Goal: Information Seeking & Learning: Learn about a topic

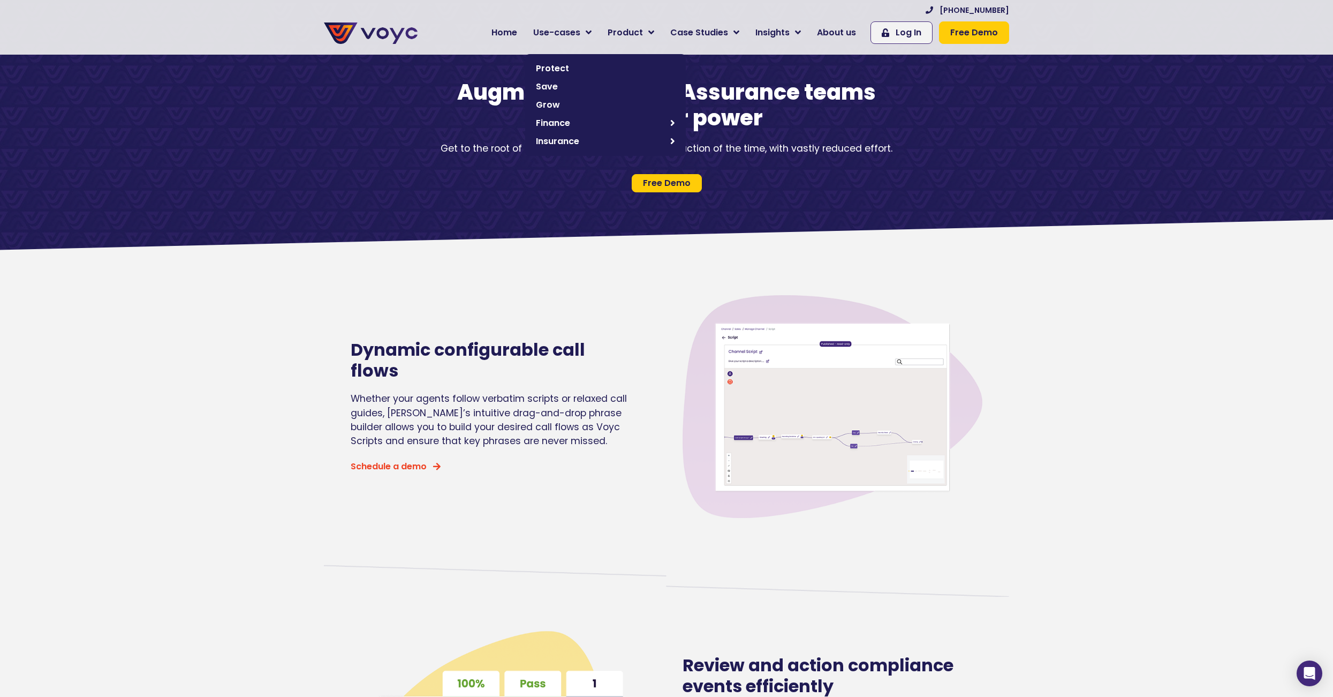
click at [567, 66] on span "Protect" at bounding box center [605, 68] width 139 height 13
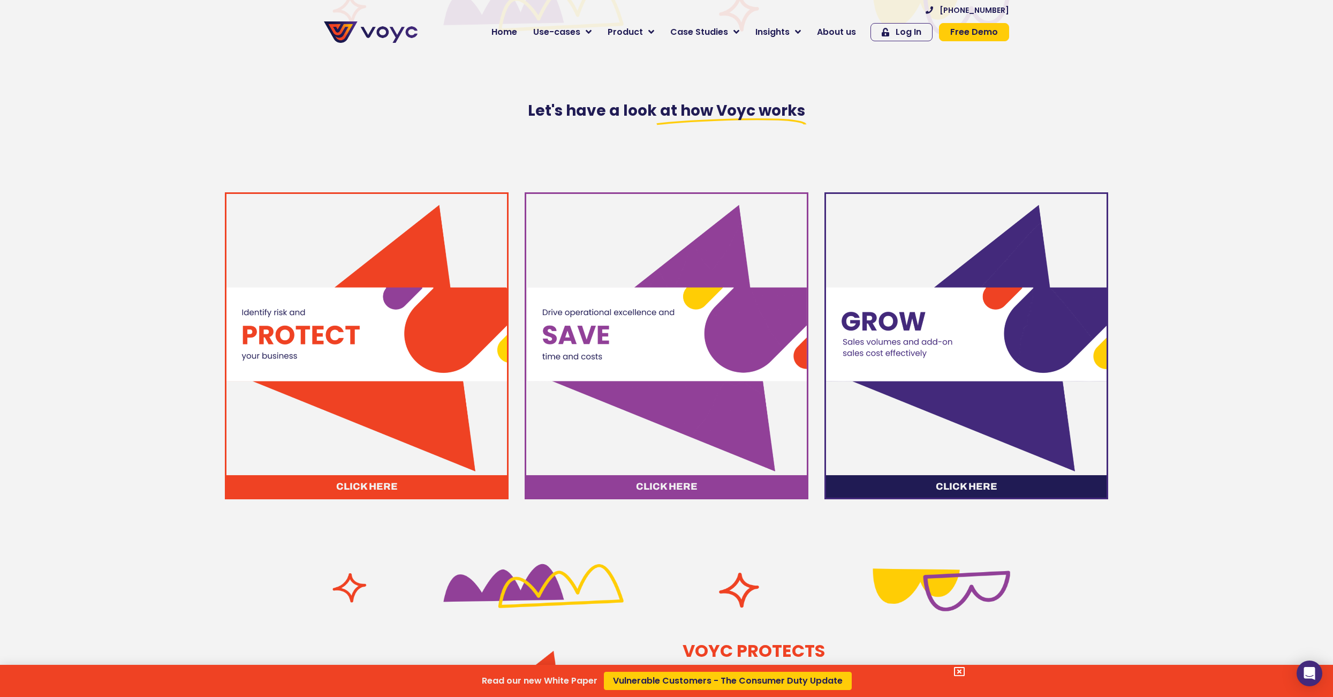
scroll to position [381, 0]
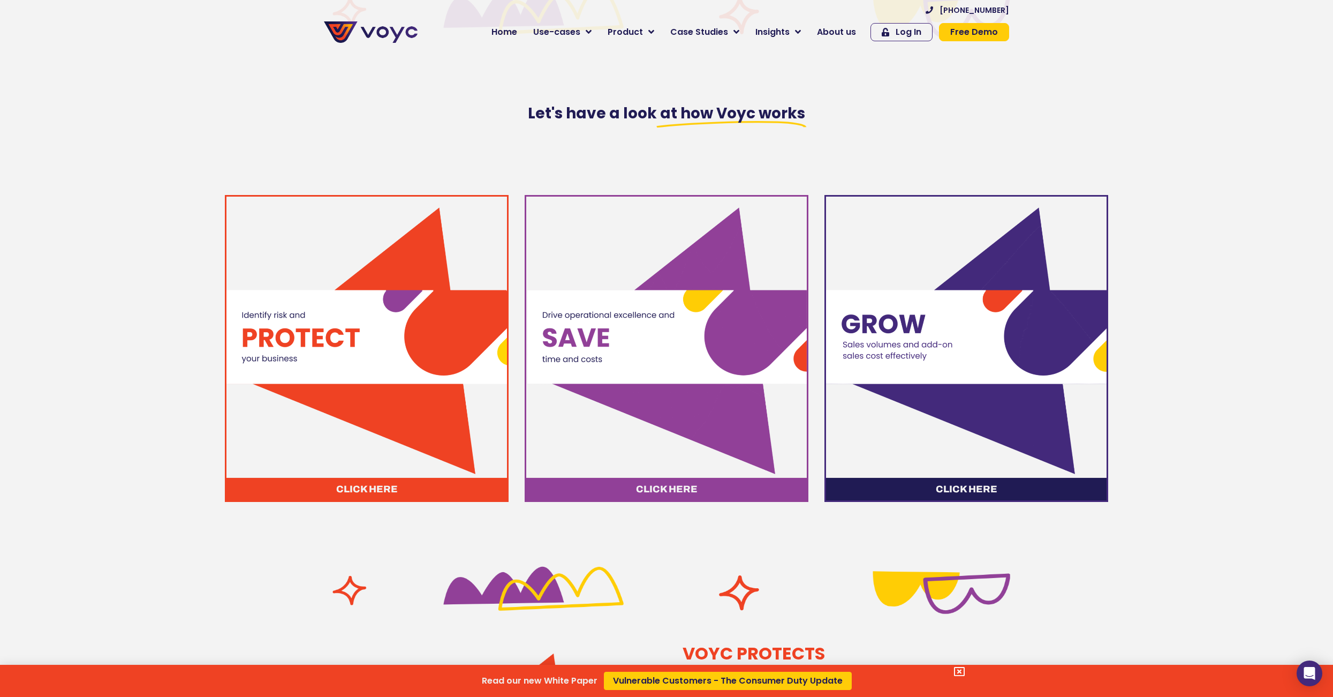
click at [596, 35] on div "Read our new White Paper Vulnerable Customers - The Consumer Duty Update" at bounding box center [666, 348] width 1333 height 697
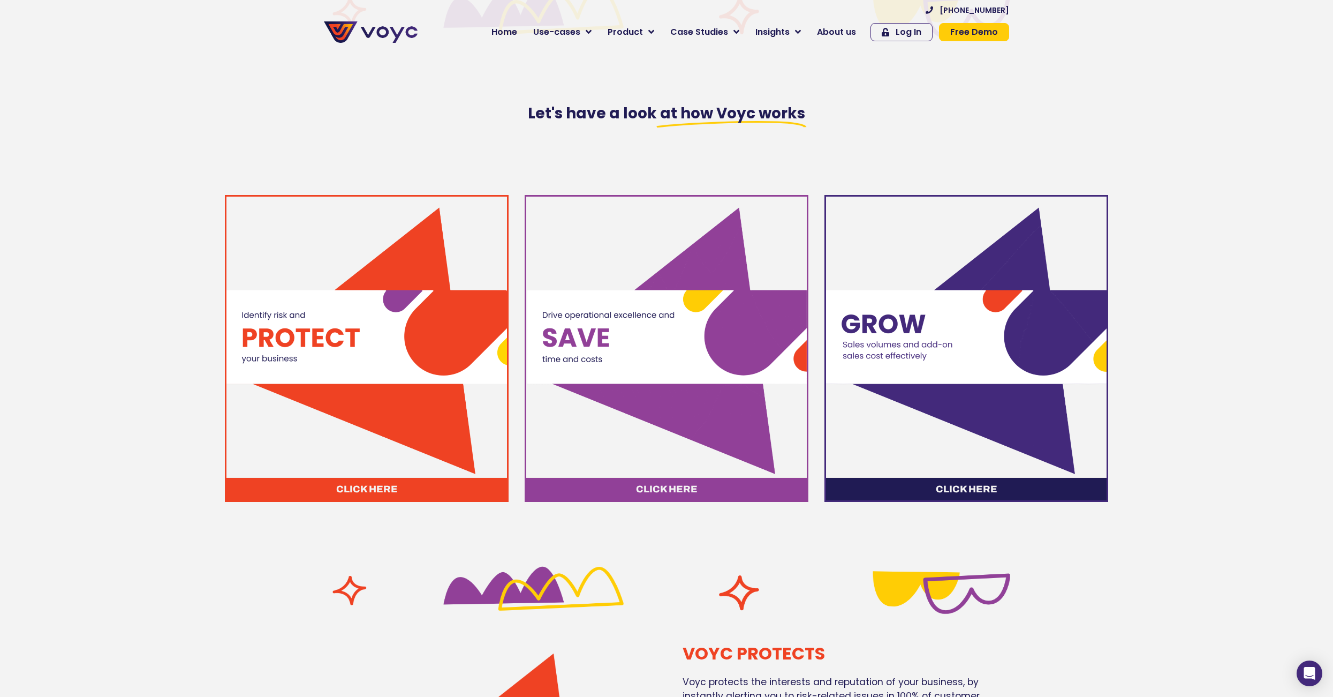
click at [592, 35] on icon at bounding box center [589, 32] width 6 height 10
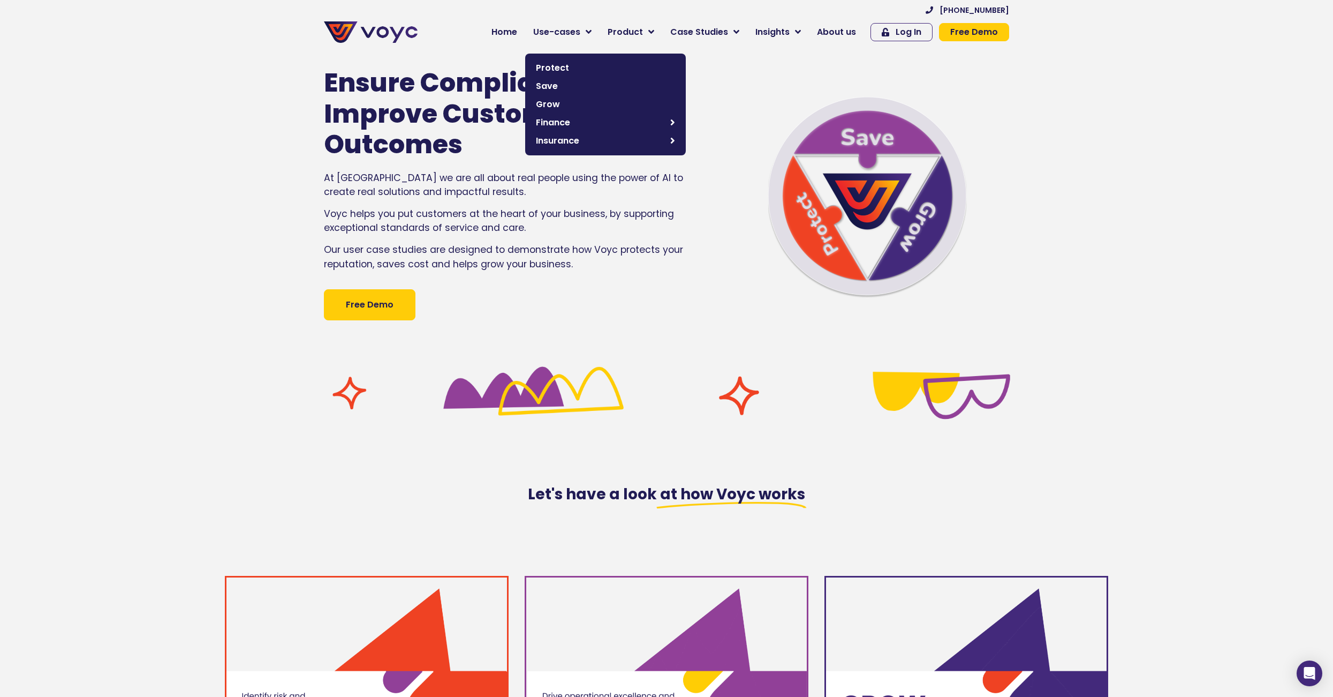
click at [591, 31] on link "Use-cases" at bounding box center [562, 31] width 74 height 21
click at [594, 31] on link "Use-cases" at bounding box center [562, 31] width 74 height 21
click at [567, 85] on span "Save" at bounding box center [605, 86] width 139 height 13
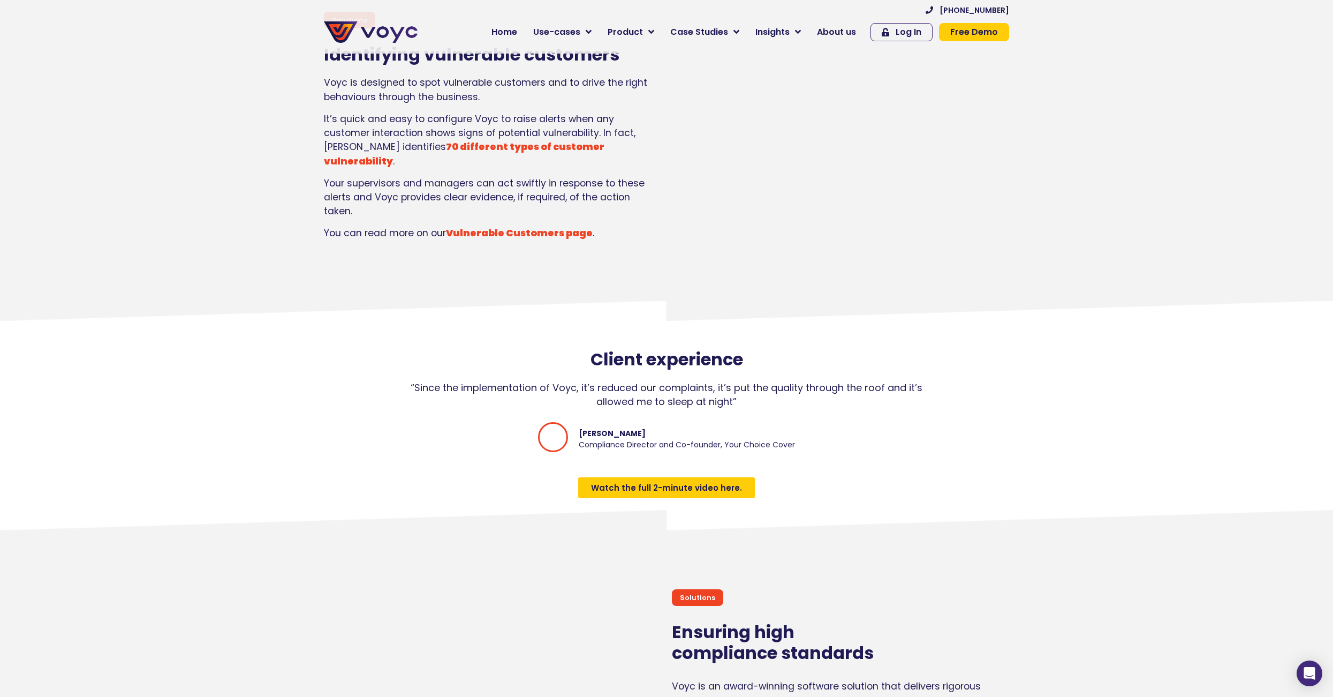
scroll to position [1132, 0]
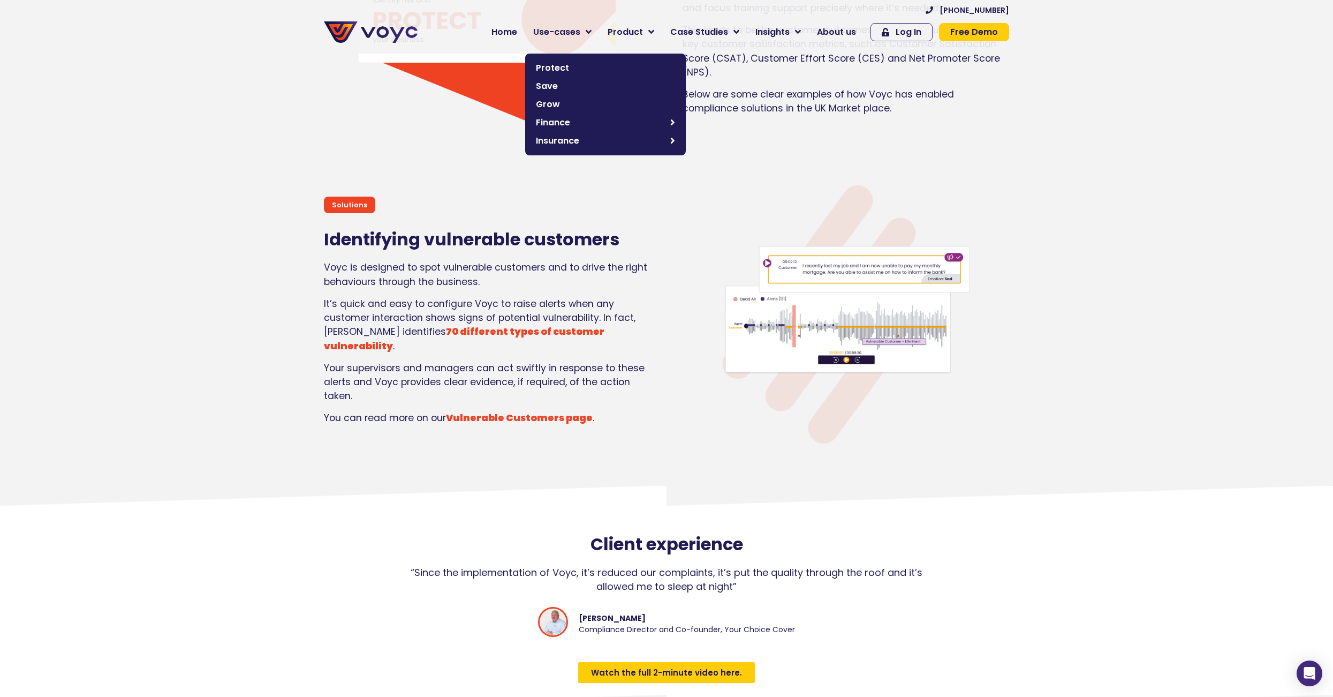
click at [569, 106] on span "Grow" at bounding box center [605, 104] width 139 height 13
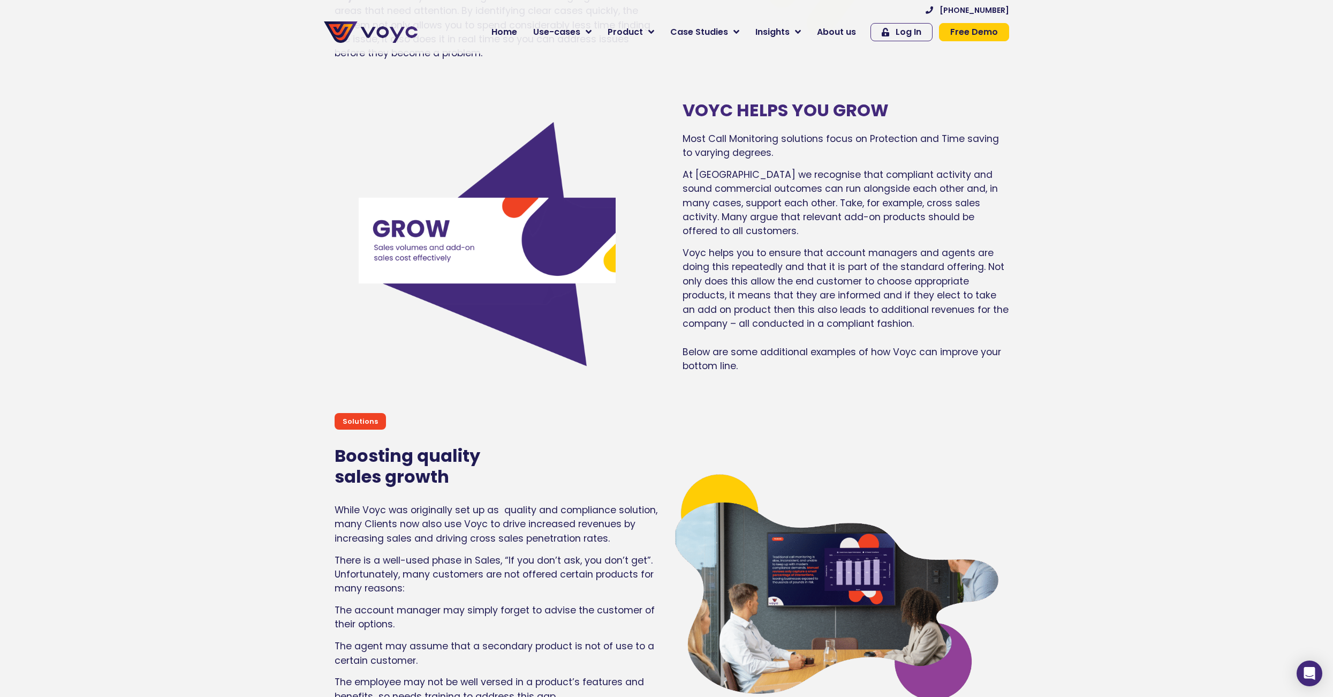
scroll to position [3923, 0]
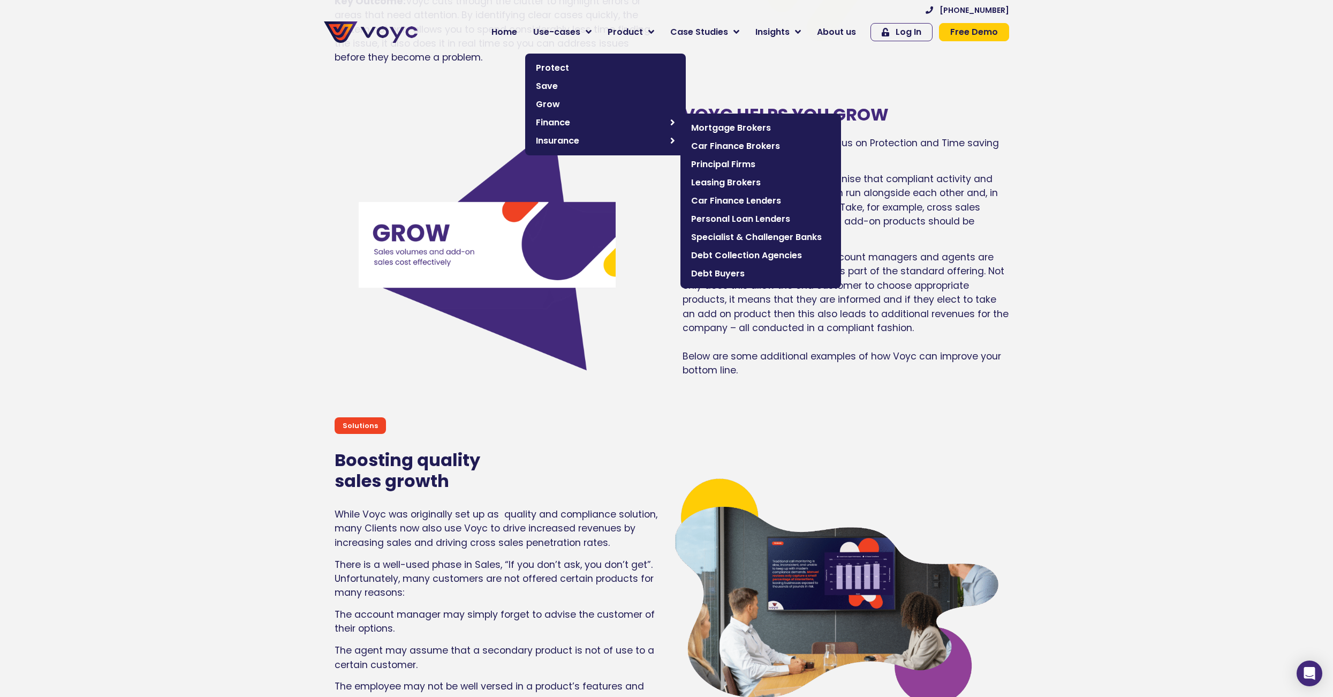
click at [727, 126] on span "Mortgage Brokers" at bounding box center [760, 128] width 139 height 13
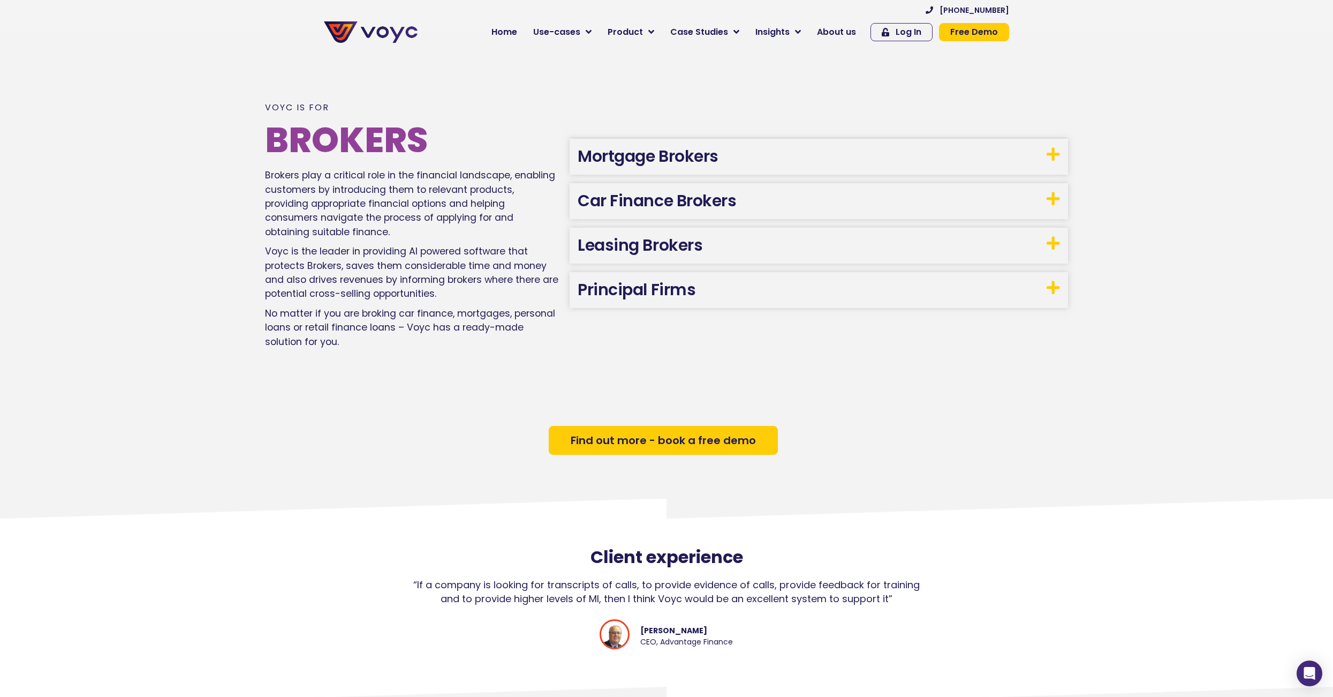
scroll to position [790, 0]
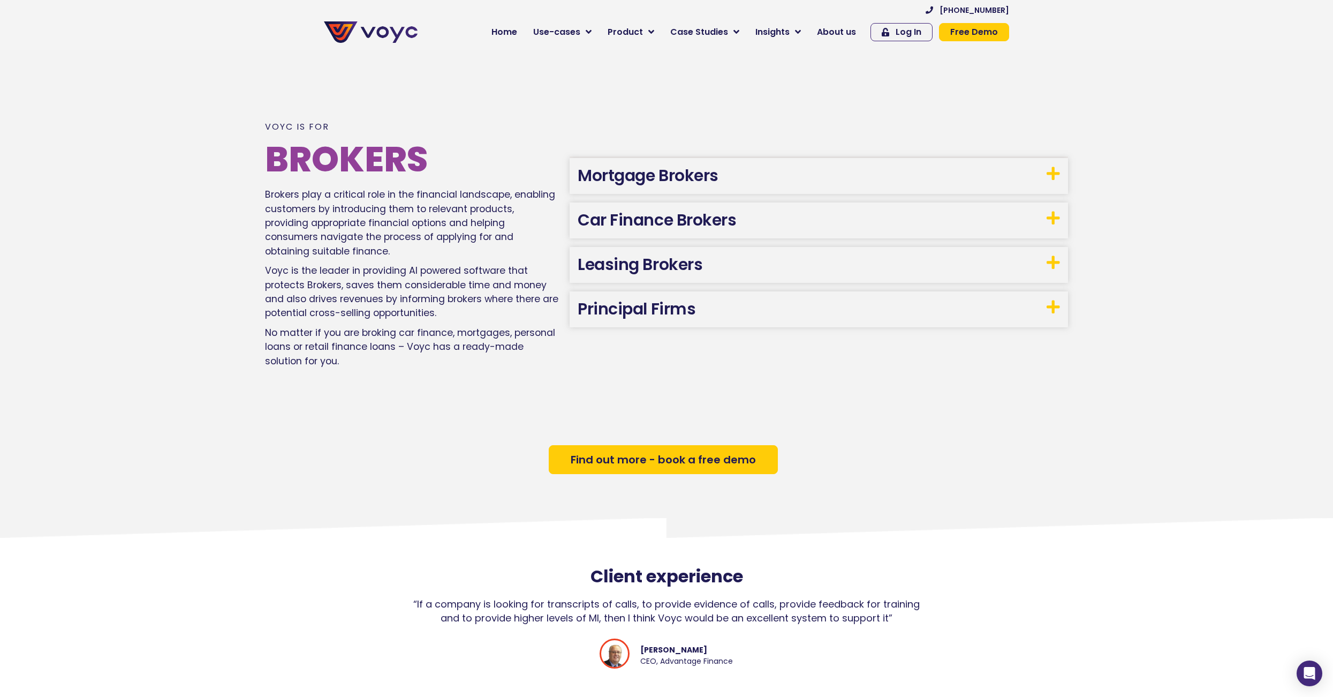
click at [1047, 181] on icon at bounding box center [1053, 173] width 13 height 15
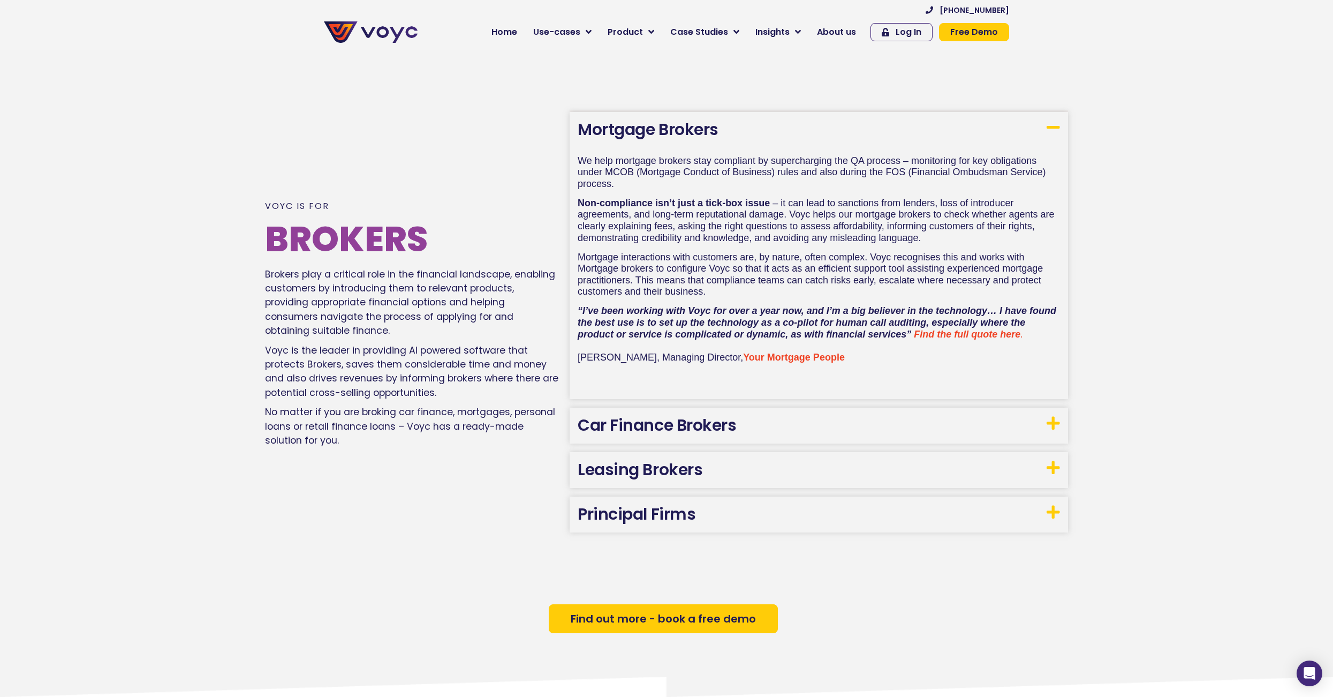
click at [1055, 427] on icon at bounding box center [1053, 423] width 13 height 15
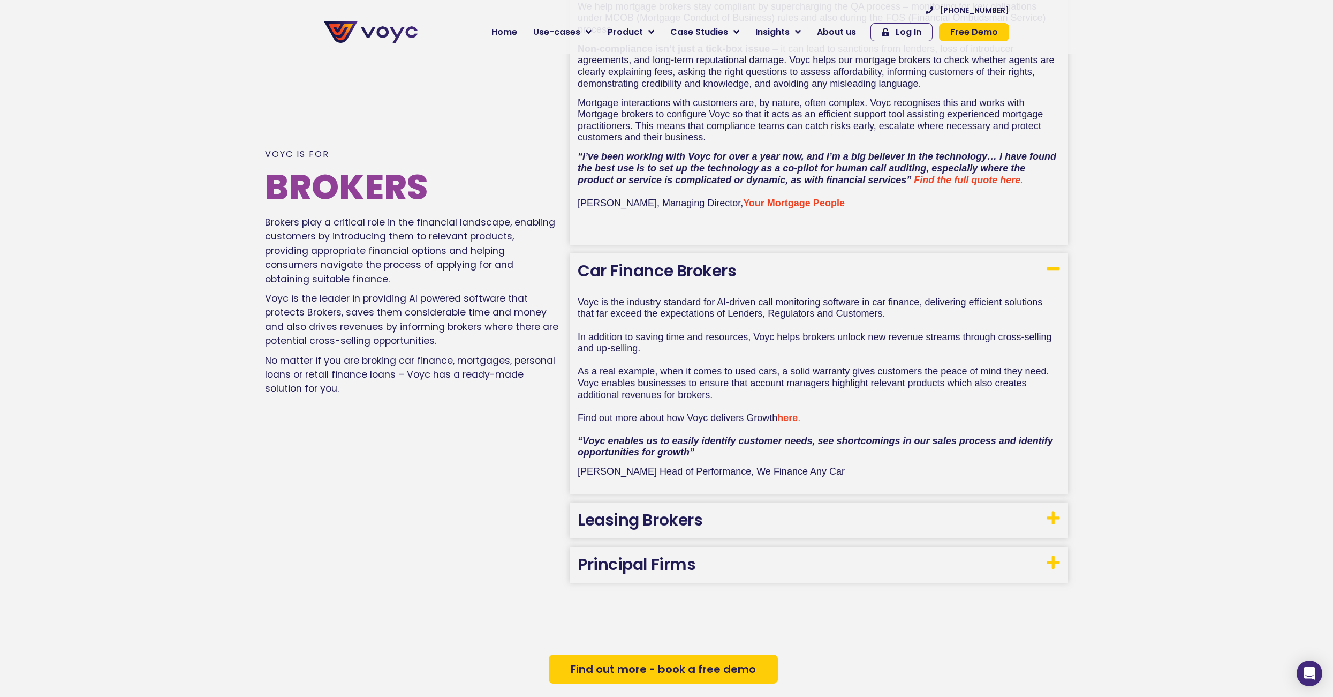
scroll to position [951, 0]
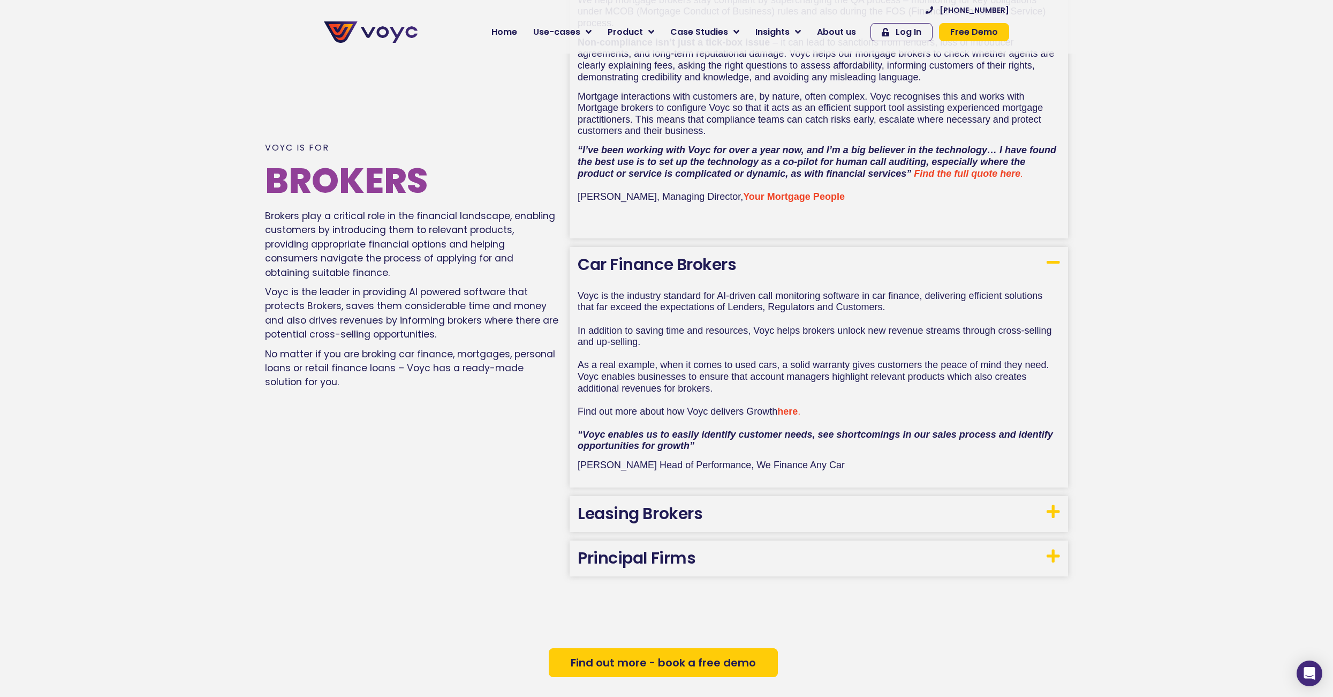
click at [1056, 553] on icon at bounding box center [1053, 555] width 13 height 15
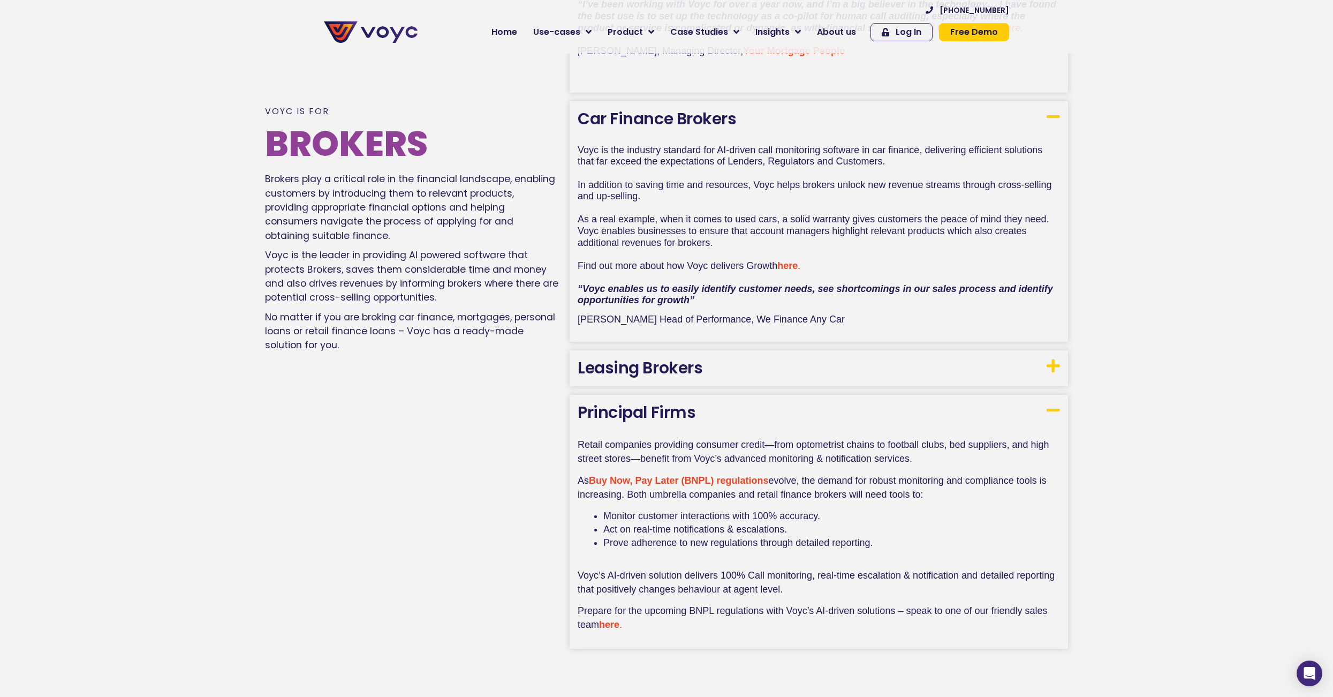
scroll to position [1113, 0]
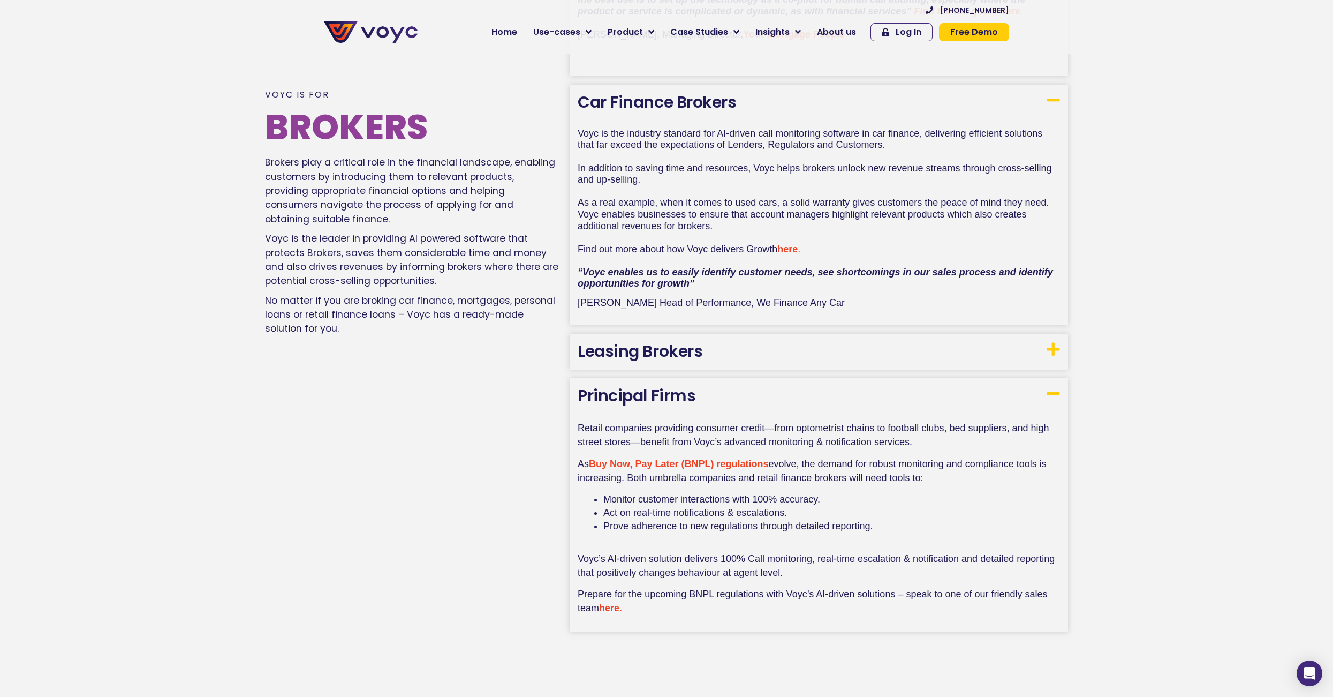
click at [1049, 355] on icon at bounding box center [1053, 349] width 13 height 15
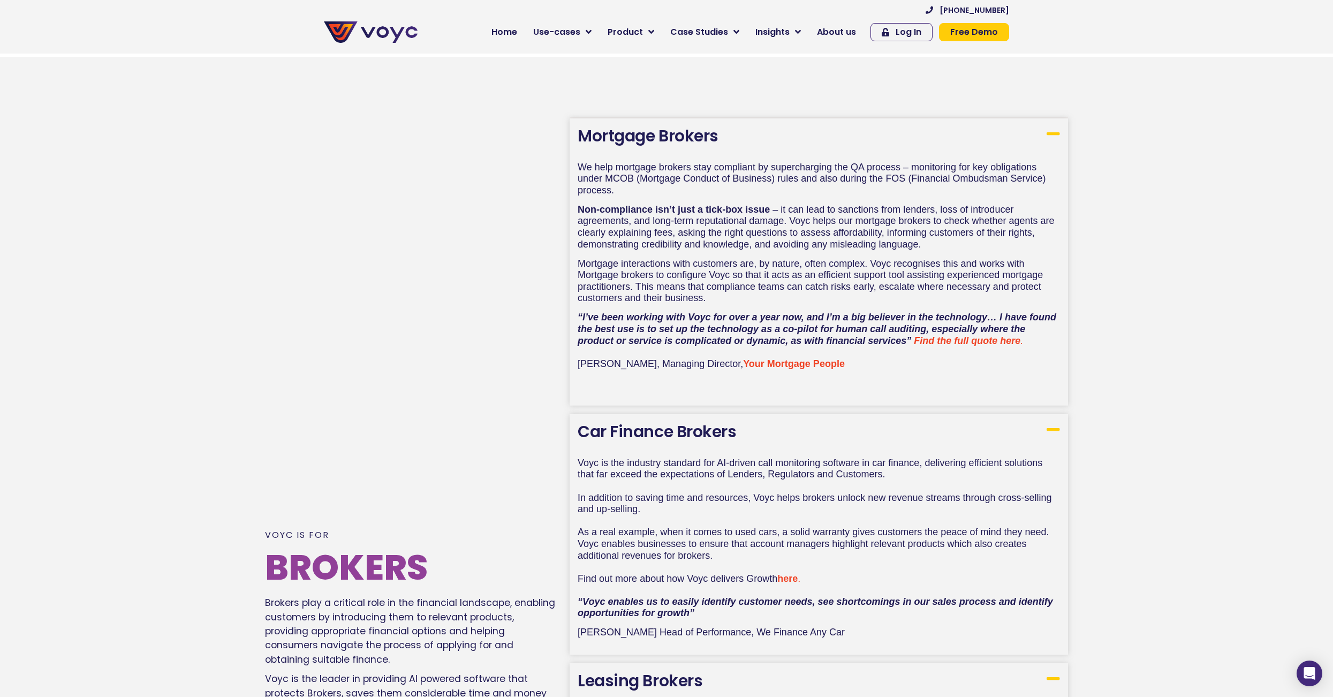
scroll to position [582, 0]
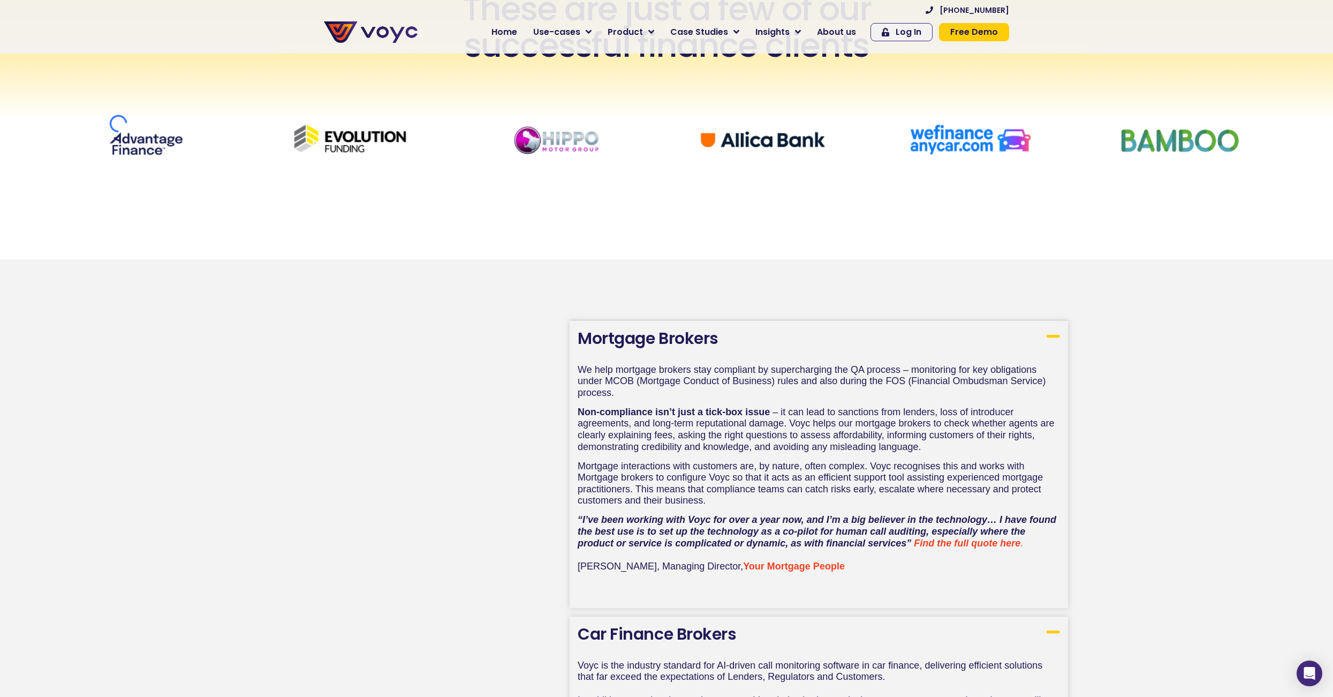
click at [496, 223] on div "join the success These are just a few of our successful finance clients" at bounding box center [666, 85] width 1333 height 349
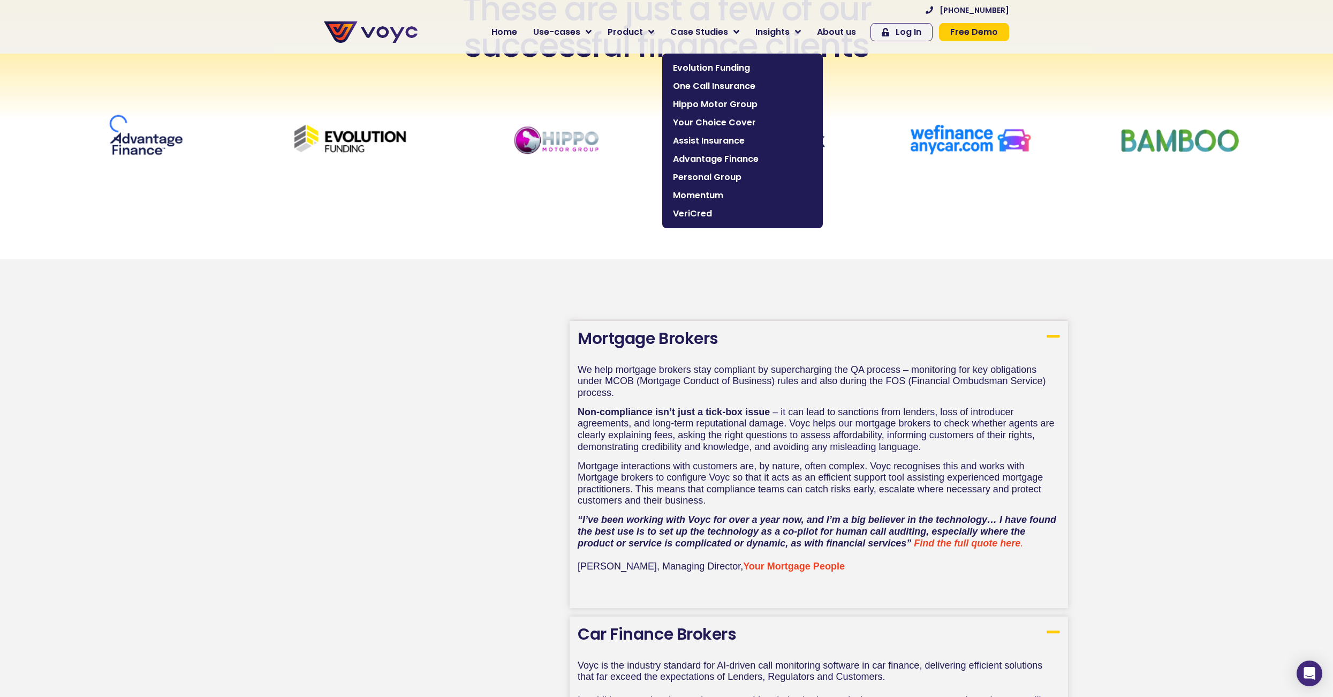
click at [722, 104] on span "Hippo Motor Group" at bounding box center [742, 104] width 139 height 13
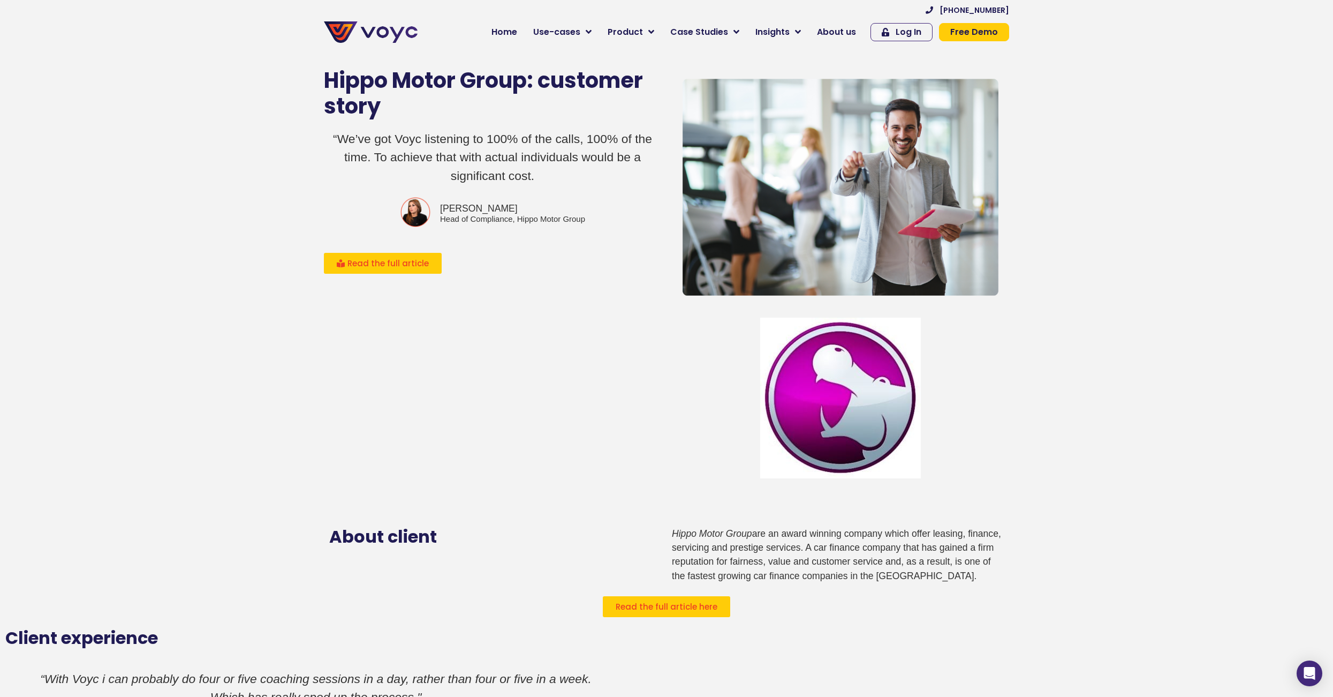
click at [381, 259] on span "Read the full article" at bounding box center [388, 263] width 81 height 8
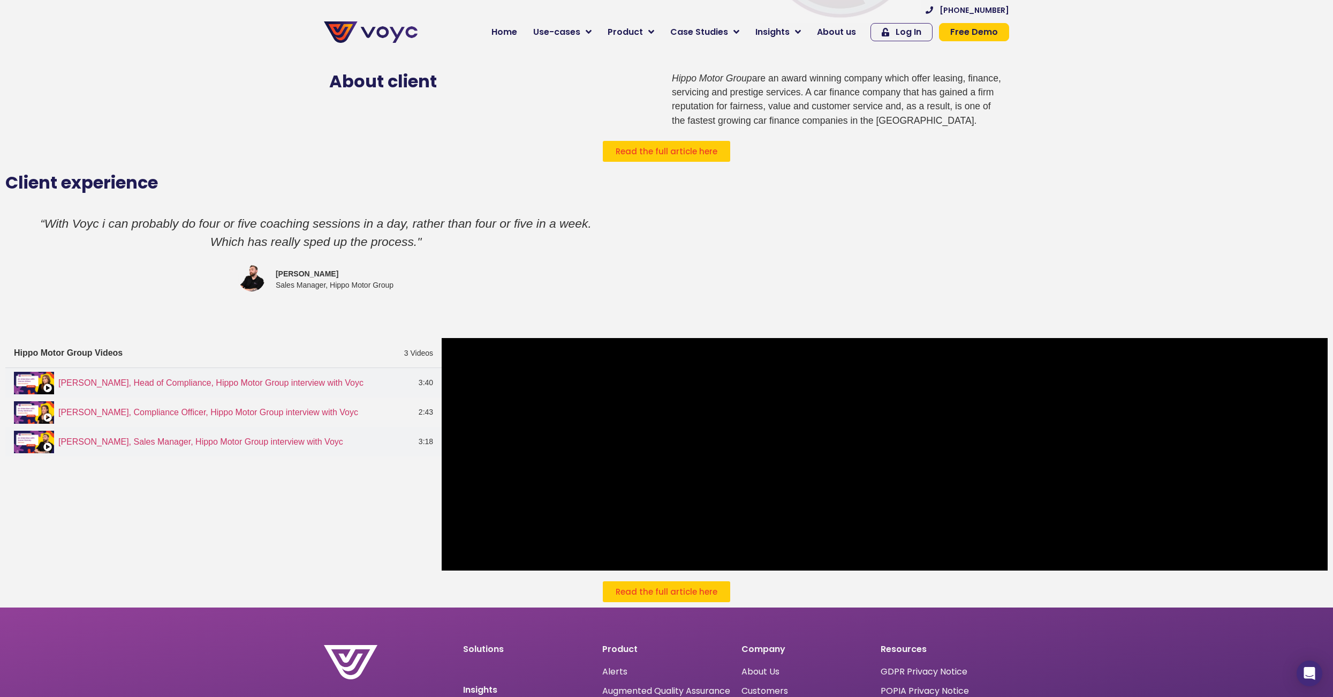
scroll to position [321, 0]
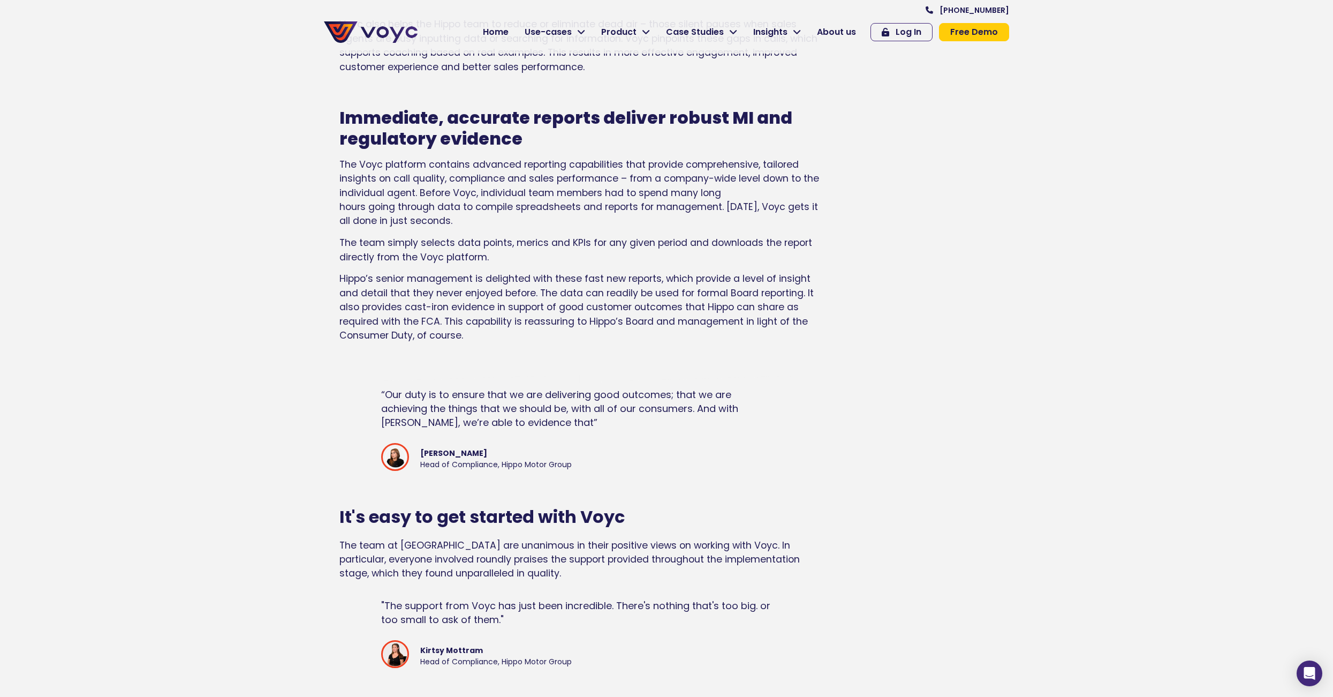
scroll to position [1339, 0]
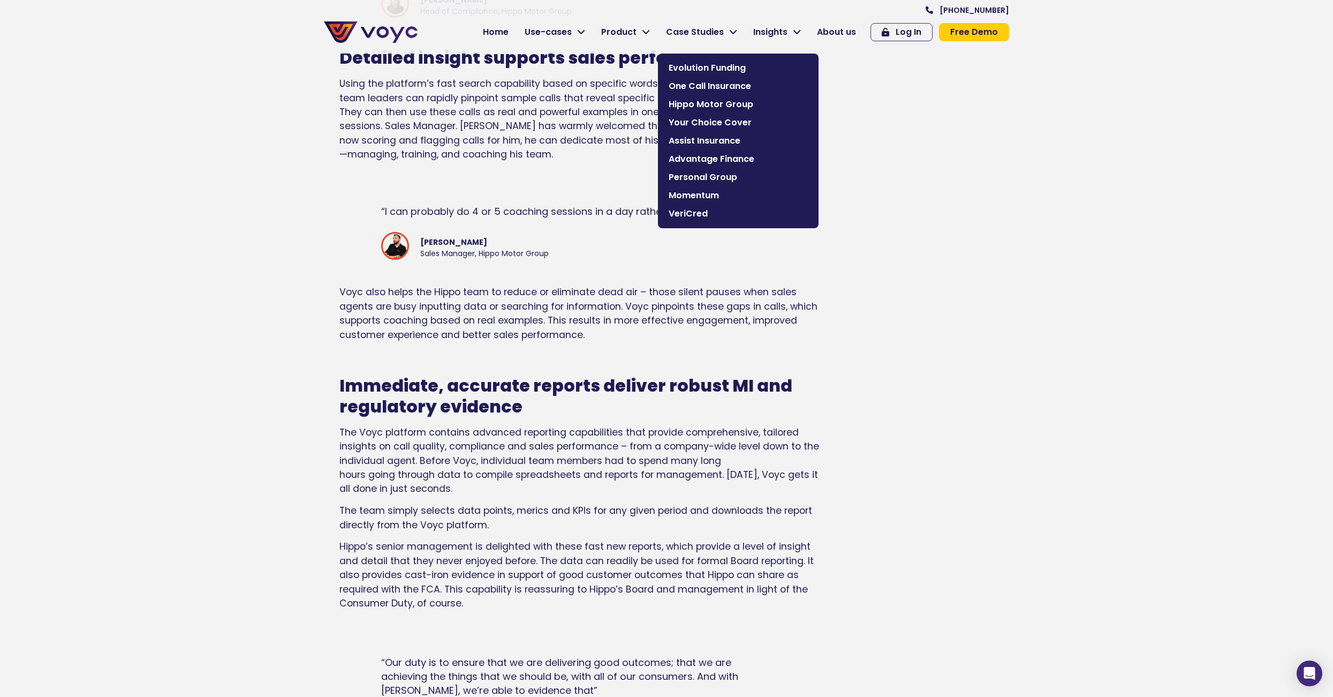
click at [720, 159] on span "Advantage Finance" at bounding box center [738, 159] width 139 height 13
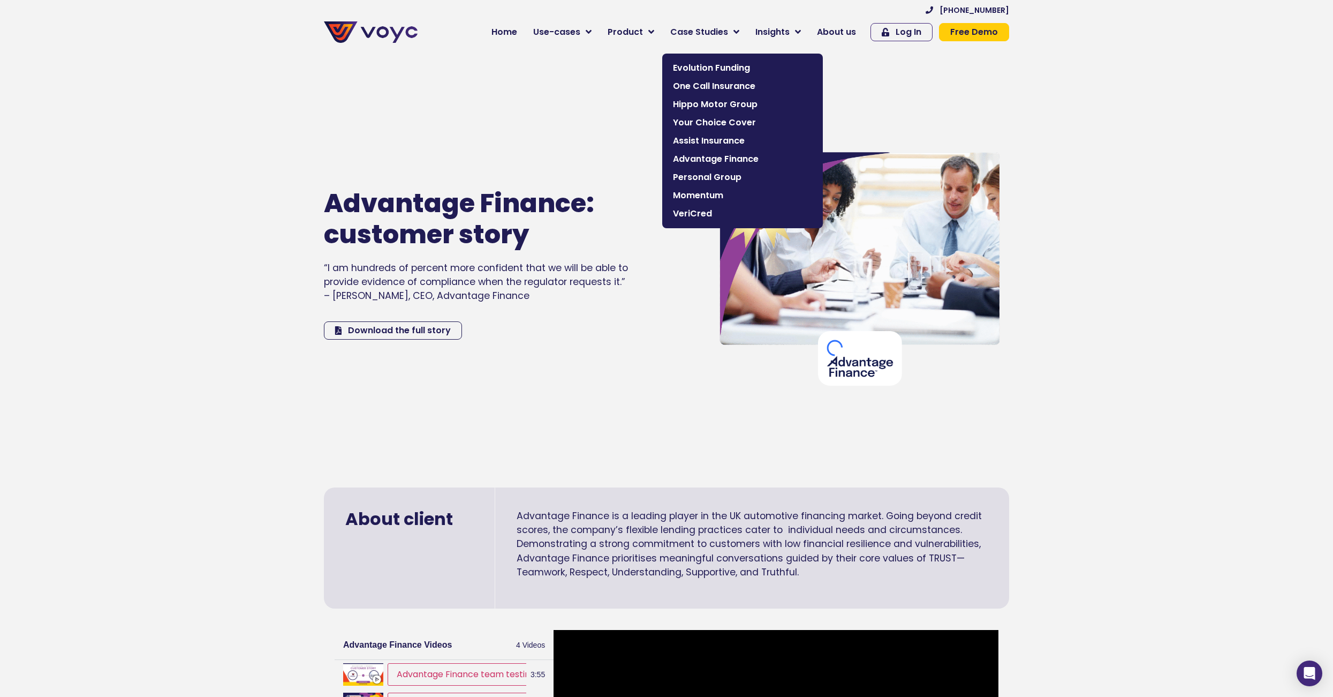
click at [734, 179] on span "Personal Group" at bounding box center [742, 177] width 139 height 13
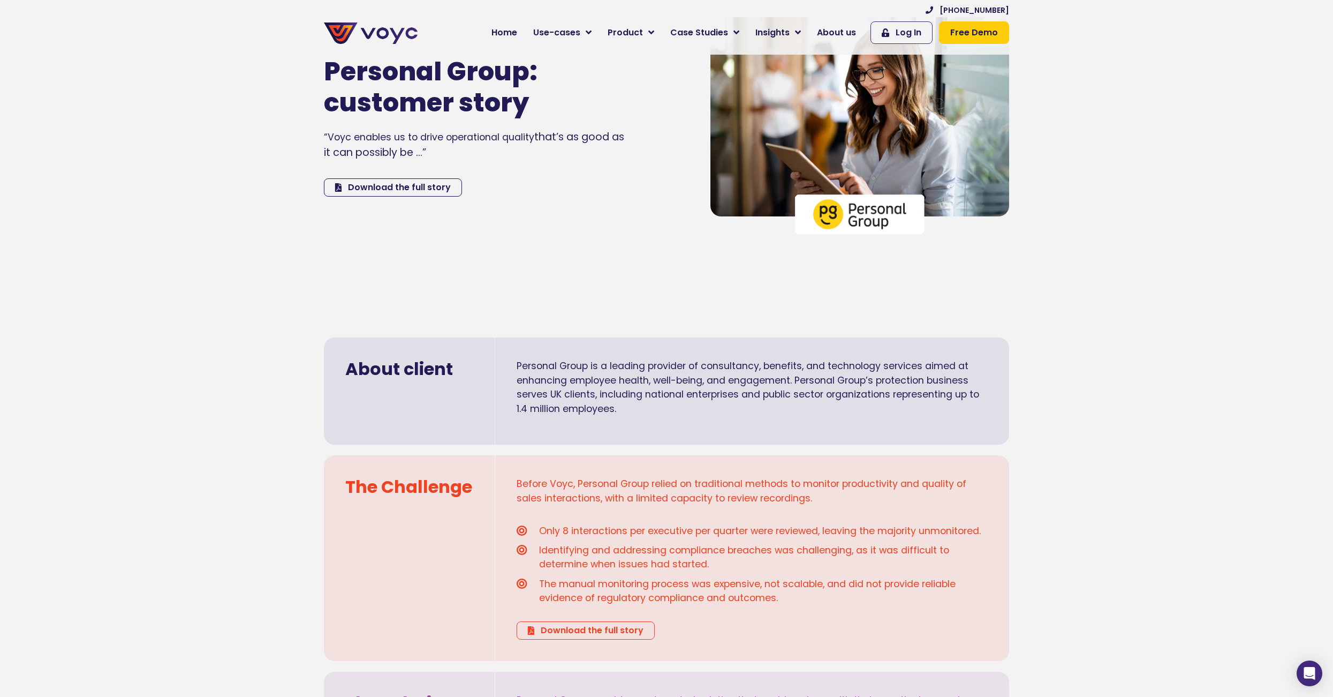
scroll to position [161, 0]
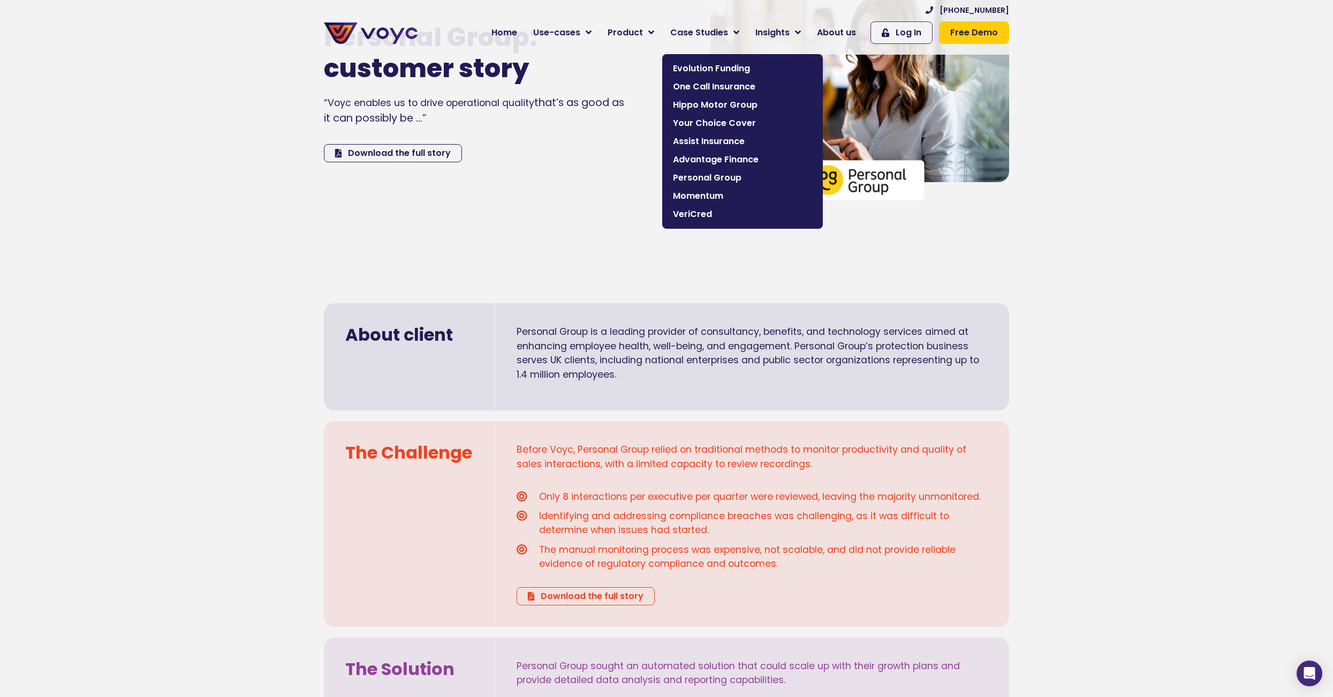
click at [715, 193] on span "Momentum" at bounding box center [742, 196] width 139 height 13
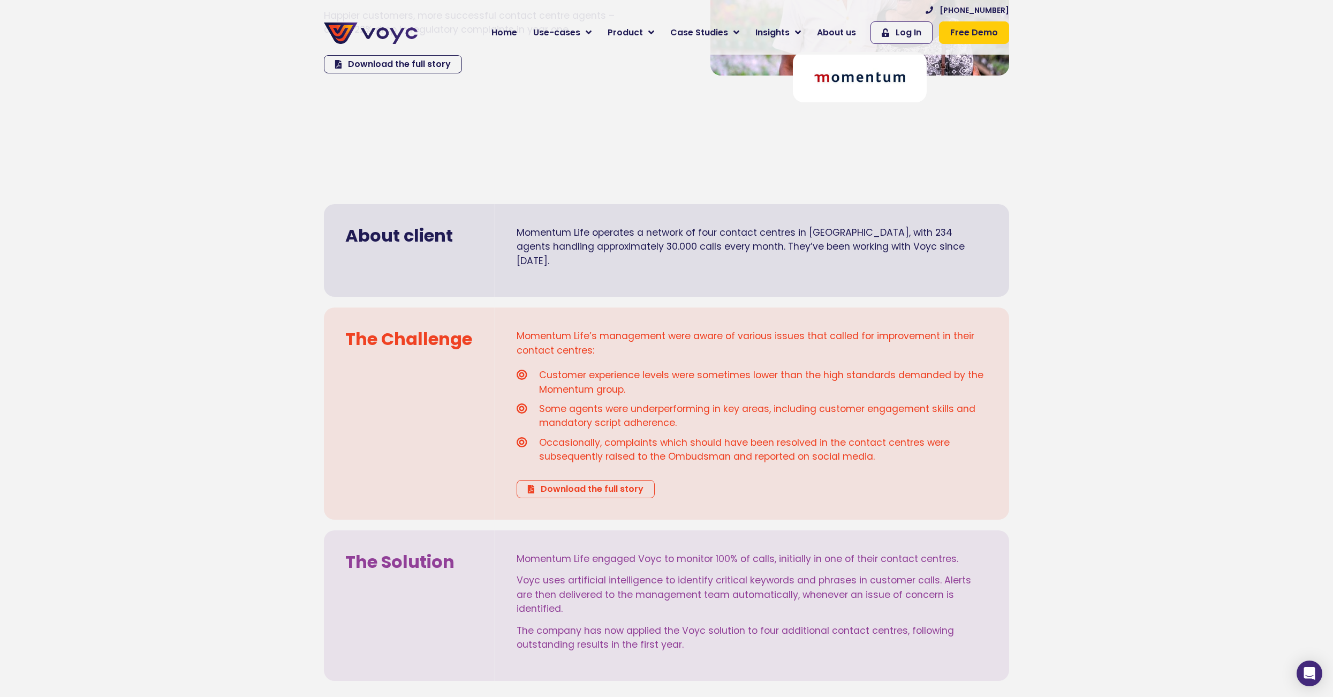
scroll to position [268, 0]
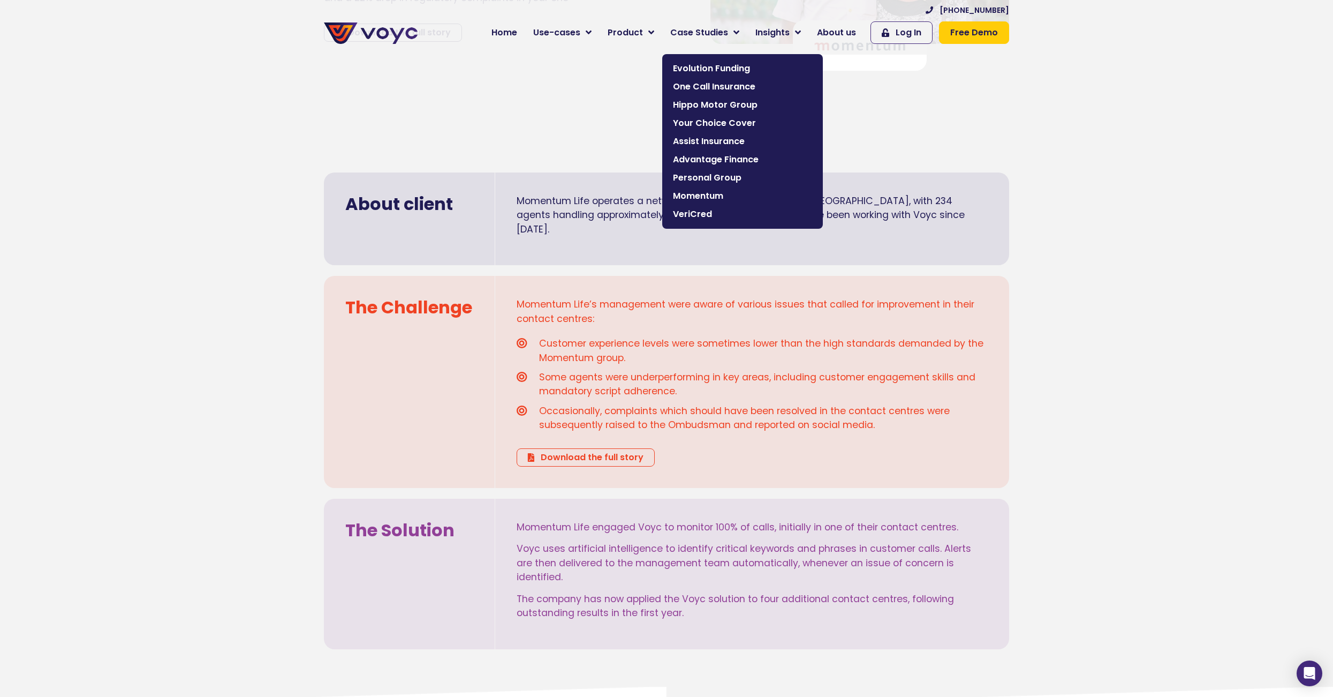
click at [711, 214] on span "VeriCred" at bounding box center [742, 214] width 139 height 13
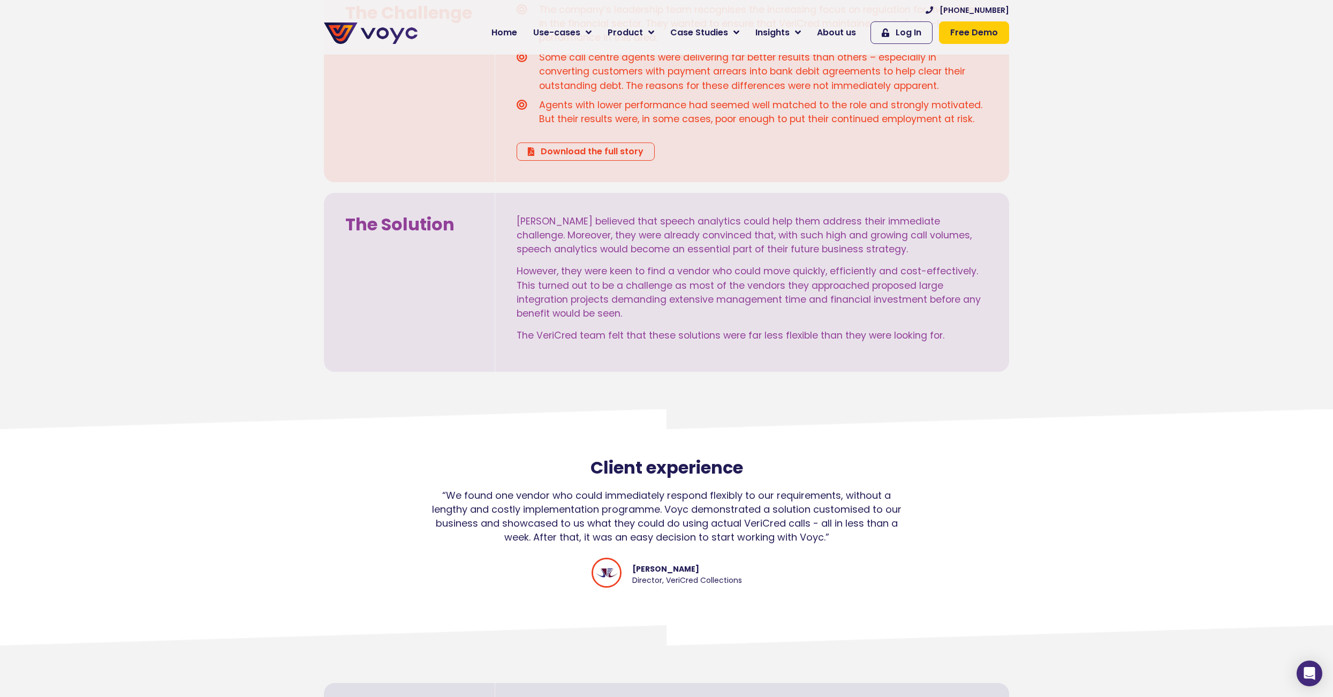
scroll to position [643, 0]
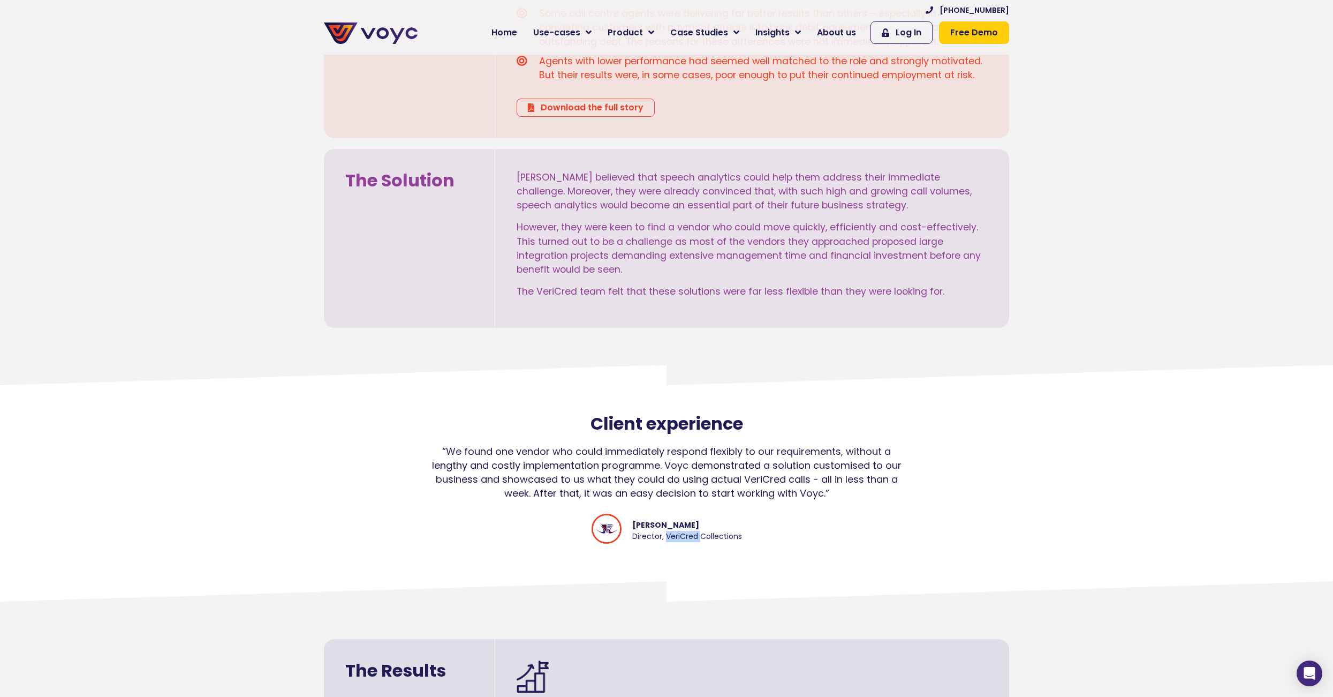
drag, startPoint x: 701, startPoint y: 533, endPoint x: 667, endPoint y: 531, distance: 33.8
click at [667, 531] on span "Director, VeriCred Collections" at bounding box center [687, 536] width 110 height 11
drag, startPoint x: 667, startPoint y: 531, endPoint x: 678, endPoint y: 535, distance: 12.0
copy span "VeriCred"
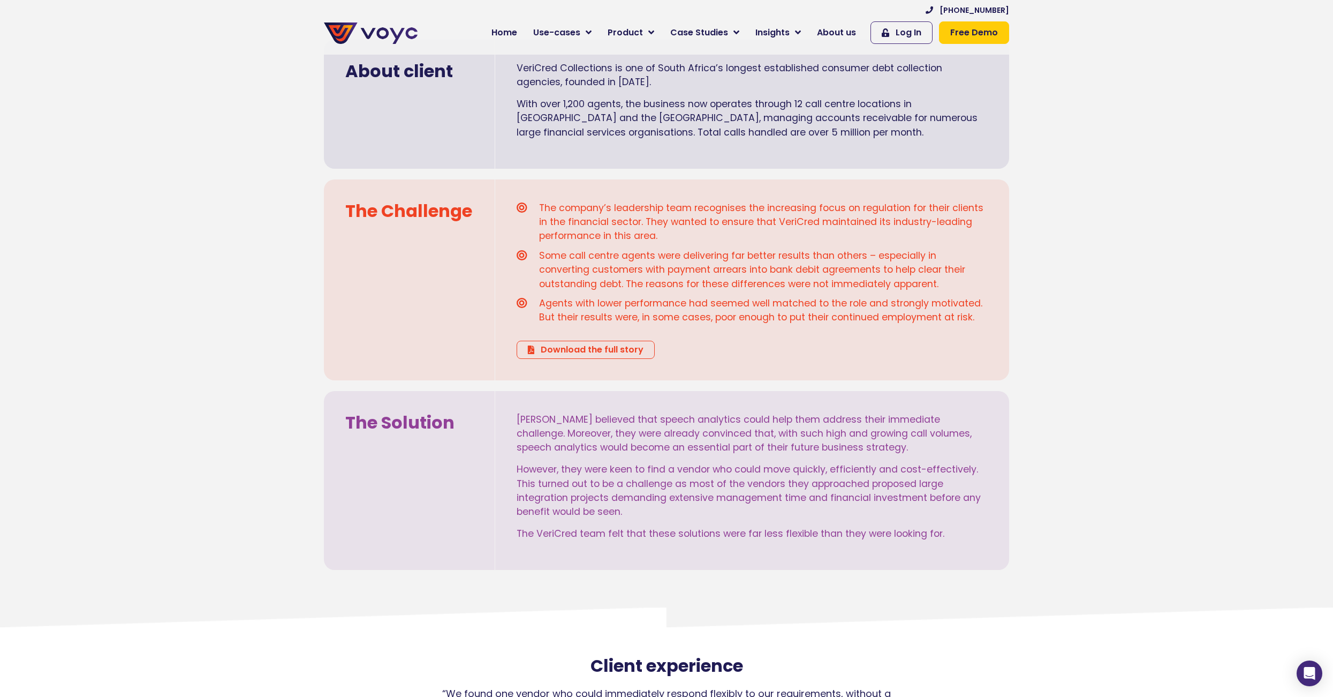
scroll to position [589, 0]
